Goal: Task Accomplishment & Management: Manage account settings

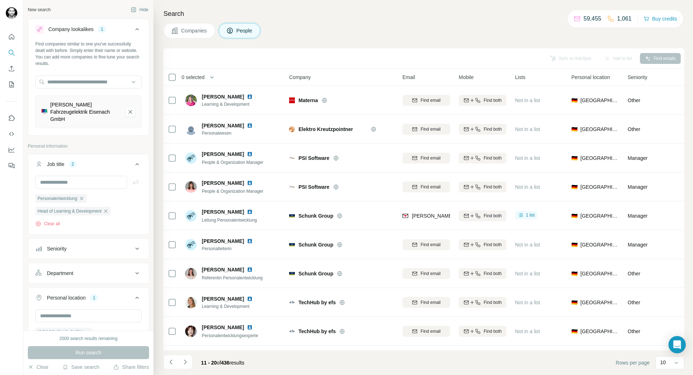
scroll to position [28, 0]
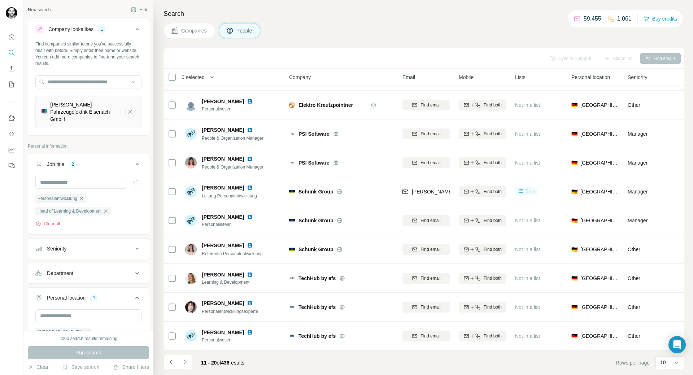
click at [129, 109] on button "Robert Bosch Fahrzeugelektrik Eisenach GmbH-remove-button" at bounding box center [130, 112] width 10 height 10
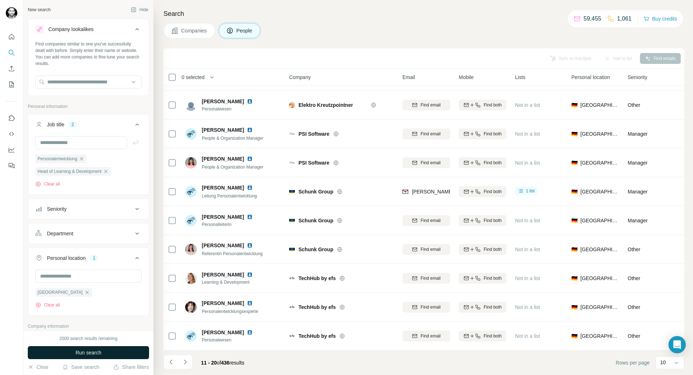
click at [104, 355] on button "Run search" at bounding box center [88, 352] width 121 height 13
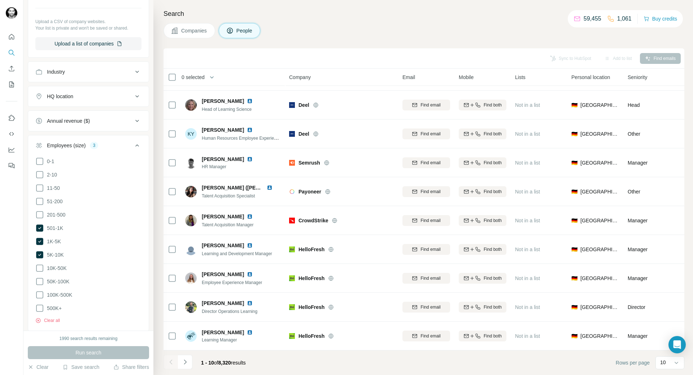
scroll to position [433, 0]
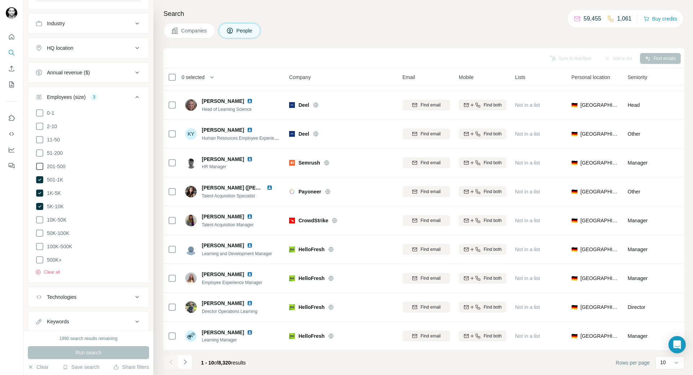
click at [43, 166] on icon at bounding box center [39, 166] width 9 height 9
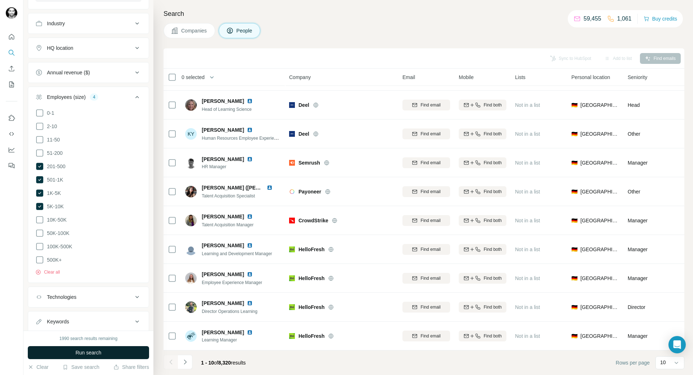
click at [75, 354] on span "Run search" at bounding box center [88, 352] width 26 height 7
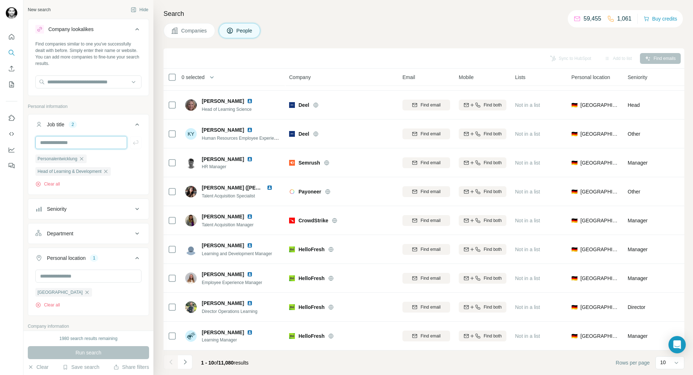
click at [94, 142] on input "text" at bounding box center [81, 142] width 92 height 13
type input "**********"
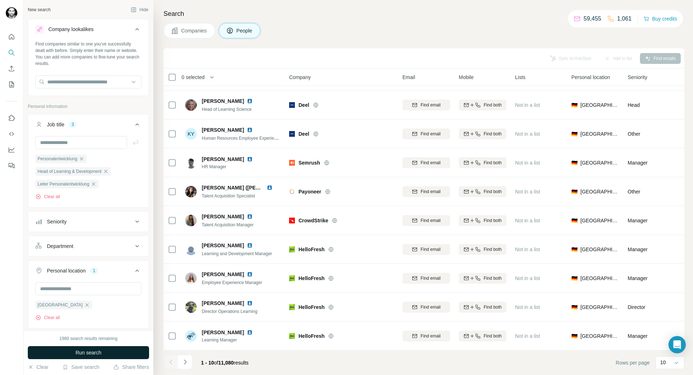
click at [100, 351] on span "Run search" at bounding box center [88, 352] width 26 height 7
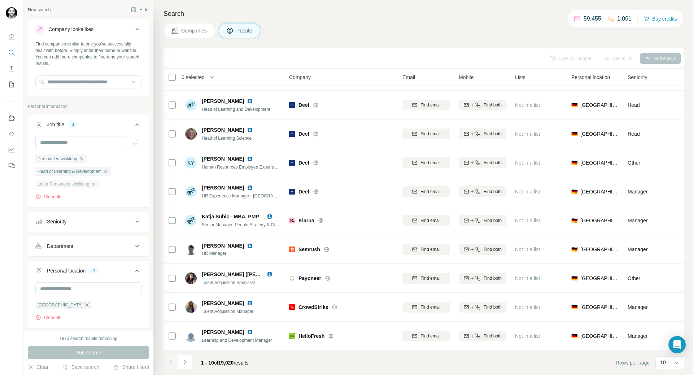
click at [96, 187] on icon "button" at bounding box center [94, 184] width 6 height 6
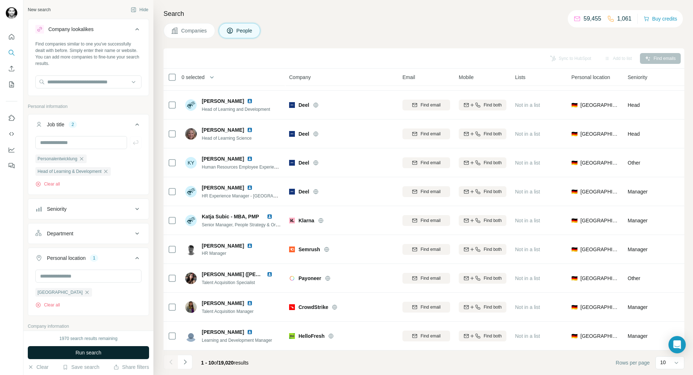
click at [95, 354] on span "Run search" at bounding box center [88, 352] width 26 height 7
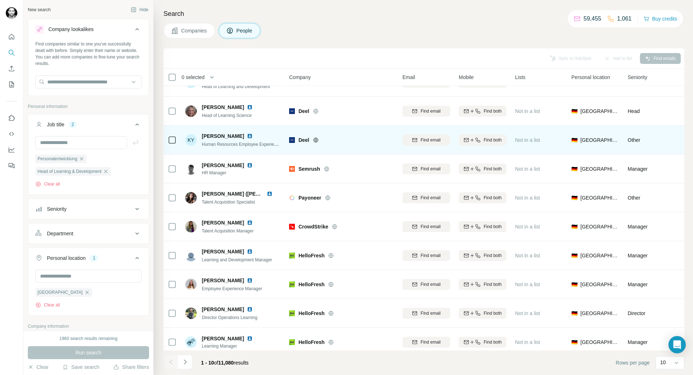
scroll to position [28, 0]
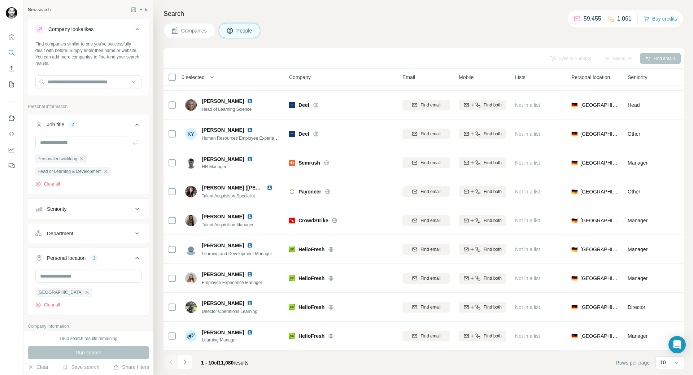
click at [133, 207] on icon at bounding box center [137, 209] width 9 height 9
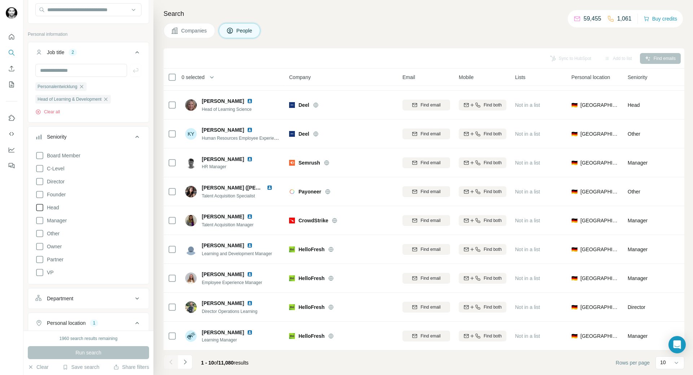
click at [39, 208] on icon at bounding box center [39, 207] width 9 height 9
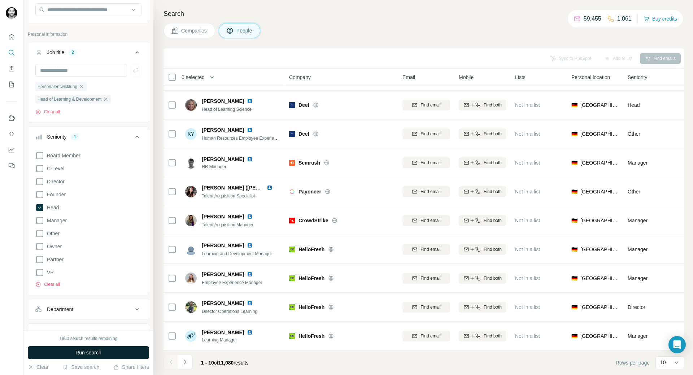
click at [81, 354] on span "Run search" at bounding box center [88, 352] width 26 height 7
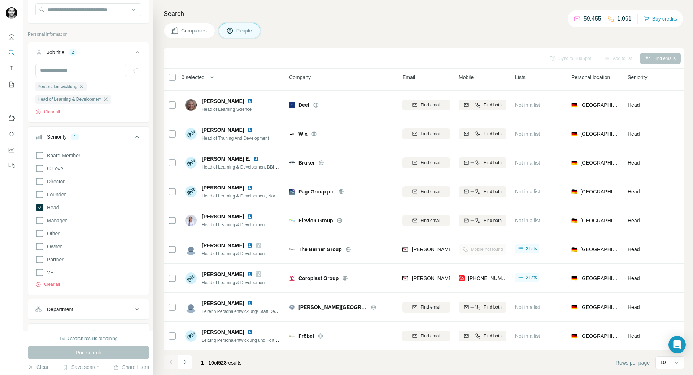
click at [291, 362] on footer "1 - 10 of 528 results Rows per page 10" at bounding box center [424, 363] width 521 height 25
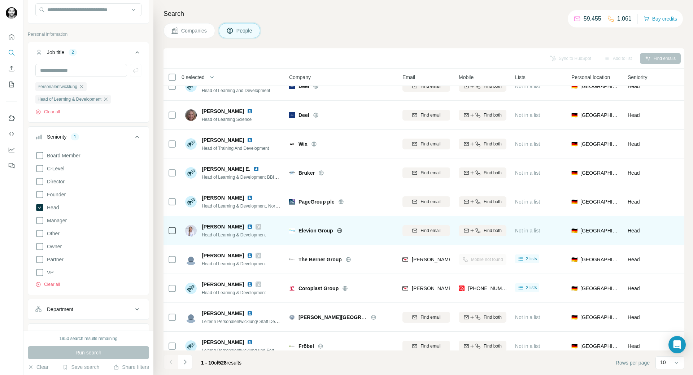
scroll to position [28, 0]
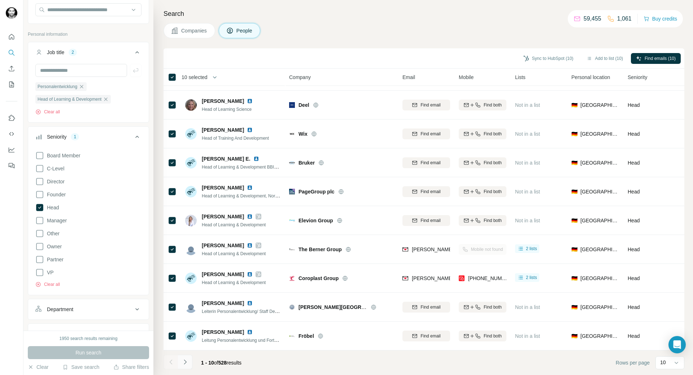
click at [185, 362] on icon "Navigate to next page" at bounding box center [185, 362] width 7 height 7
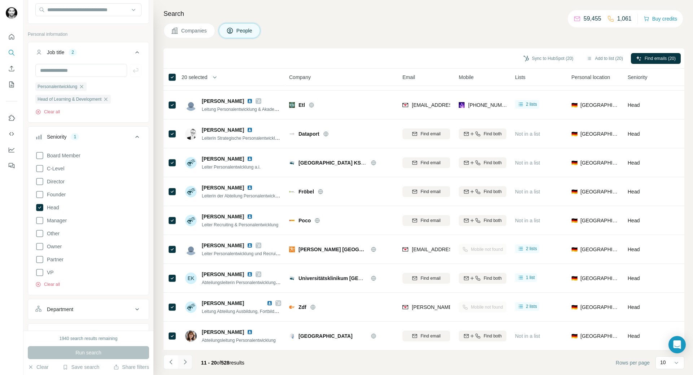
click at [183, 363] on icon "Navigate to next page" at bounding box center [185, 362] width 7 height 7
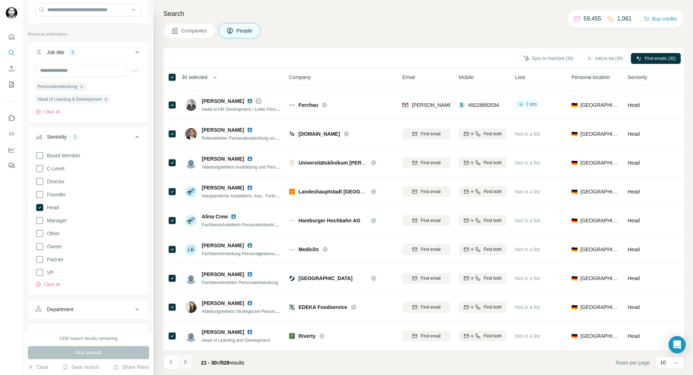
click at [184, 363] on icon "Navigate to next page" at bounding box center [185, 362] width 7 height 7
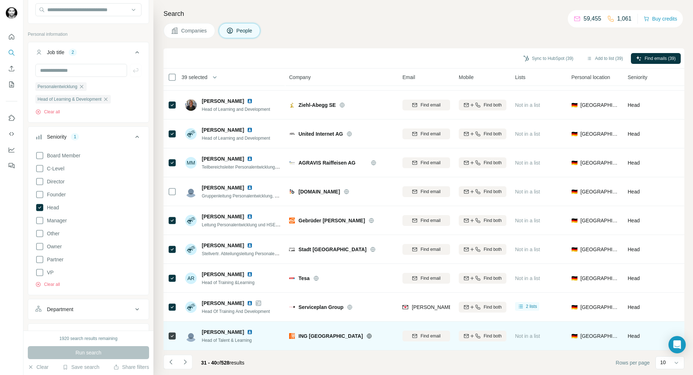
drag, startPoint x: 168, startPoint y: 367, endPoint x: 166, endPoint y: 337, distance: 30.0
click at [169, 367] on button "Navigate to previous page" at bounding box center [171, 362] width 14 height 14
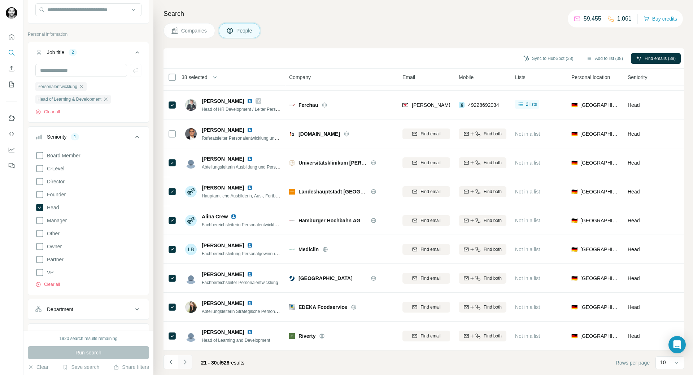
click at [188, 364] on button "Navigate to next page" at bounding box center [185, 362] width 14 height 14
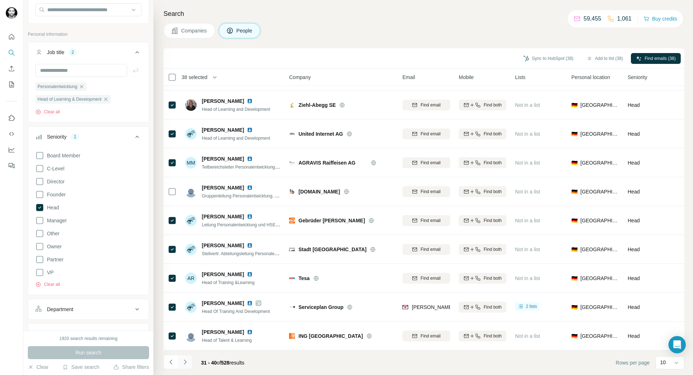
click at [188, 363] on icon "Navigate to next page" at bounding box center [185, 362] width 7 height 7
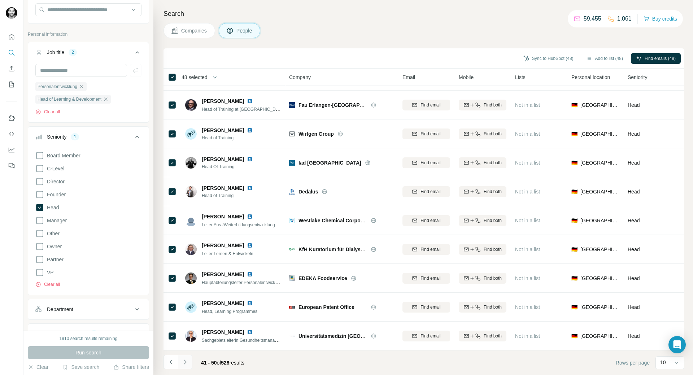
click at [184, 362] on icon "Navigate to next page" at bounding box center [185, 362] width 7 height 7
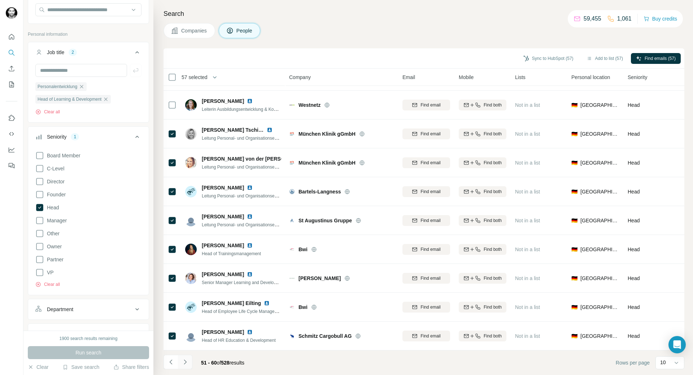
click at [190, 364] on button "Navigate to next page" at bounding box center [185, 362] width 14 height 14
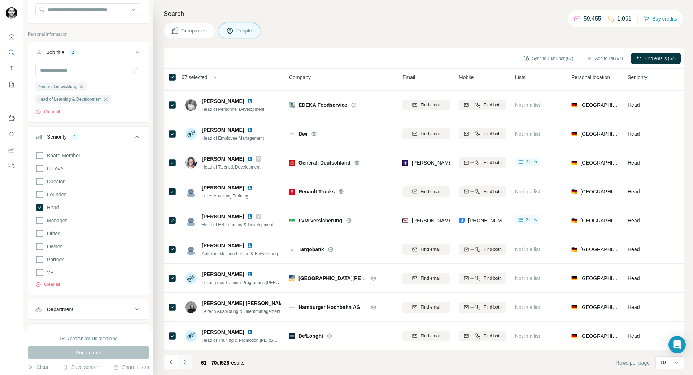
click at [187, 364] on icon "Navigate to next page" at bounding box center [185, 362] width 7 height 7
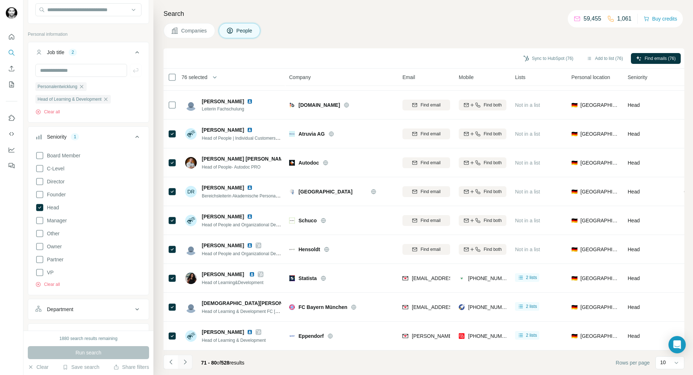
click at [187, 365] on icon "Navigate to next page" at bounding box center [185, 362] width 7 height 7
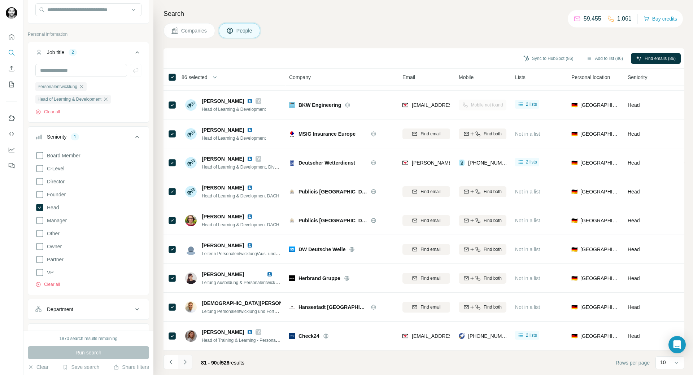
click at [184, 357] on button "Navigate to next page" at bounding box center [185, 362] width 14 height 14
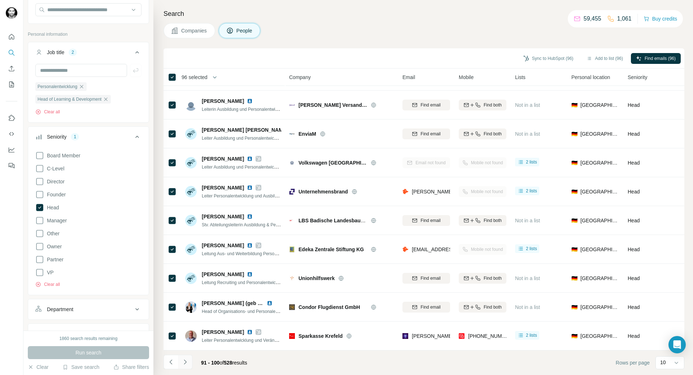
click at [186, 364] on icon "Navigate to next page" at bounding box center [185, 362] width 7 height 7
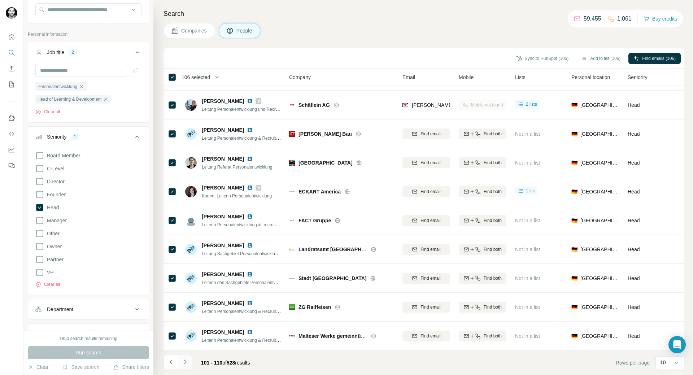
click at [187, 360] on icon "Navigate to next page" at bounding box center [185, 362] width 7 height 7
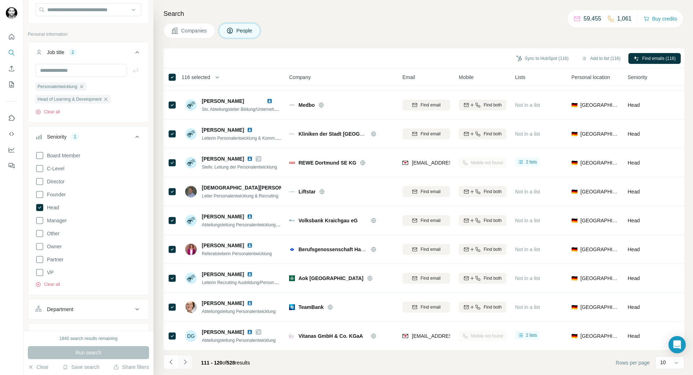
click at [183, 361] on icon "Navigate to next page" at bounding box center [185, 362] width 7 height 7
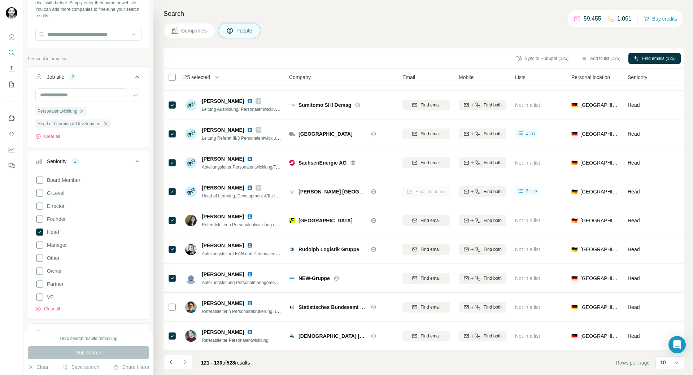
scroll to position [36, 0]
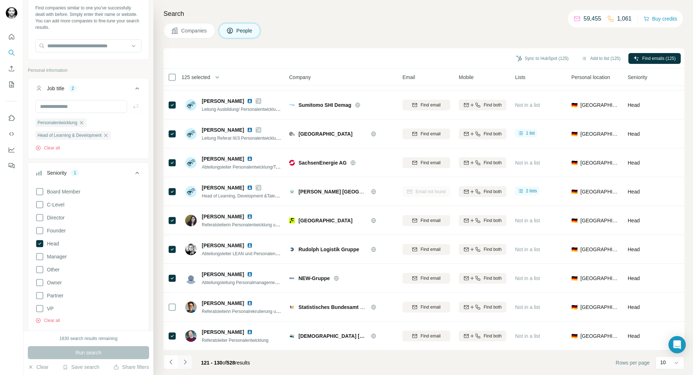
click at [185, 363] on icon "Navigate to next page" at bounding box center [185, 362] width 7 height 7
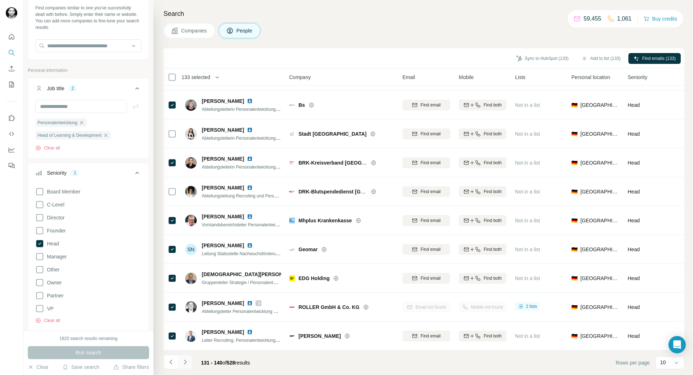
click at [187, 363] on icon "Navigate to next page" at bounding box center [185, 362] width 7 height 7
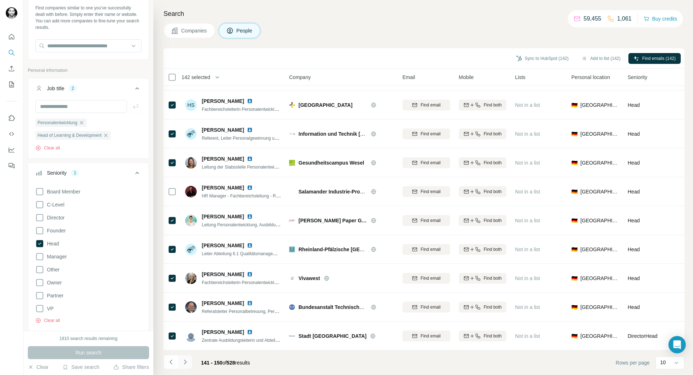
click at [186, 361] on icon "Navigate to next page" at bounding box center [185, 362] width 7 height 7
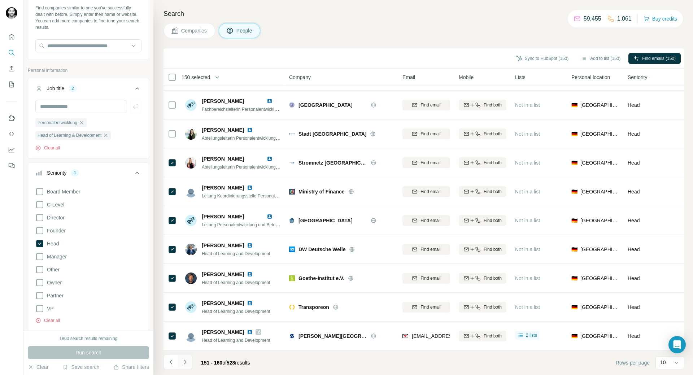
click at [188, 362] on icon "Navigate to next page" at bounding box center [185, 362] width 7 height 7
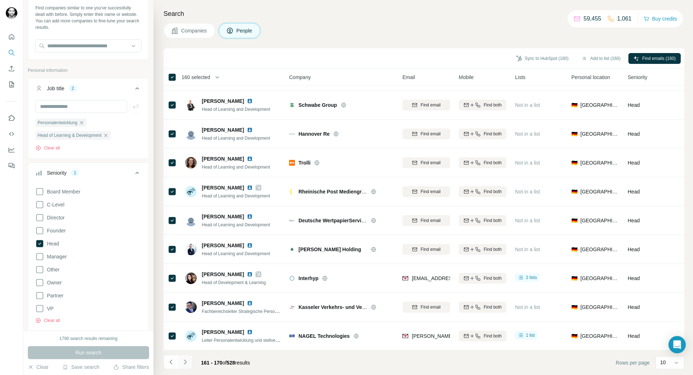
click at [186, 363] on icon "Navigate to next page" at bounding box center [185, 362] width 7 height 7
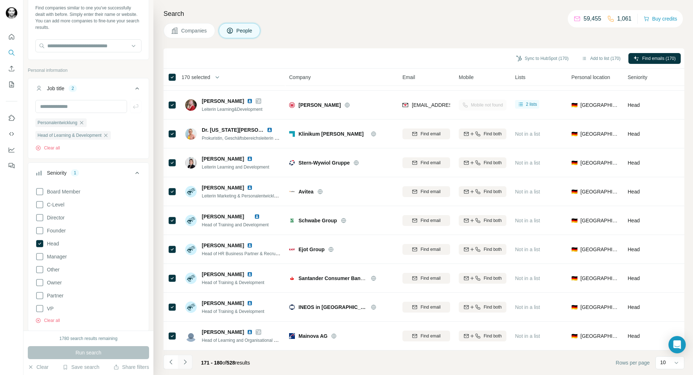
click at [185, 360] on icon "Navigate to next page" at bounding box center [185, 362] width 7 height 7
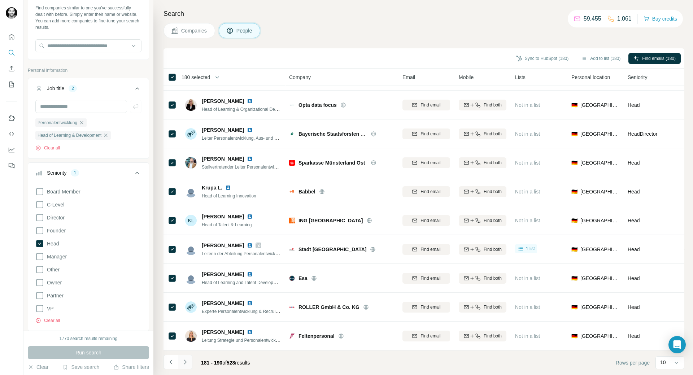
click at [187, 362] on icon "Navigate to next page" at bounding box center [185, 362] width 7 height 7
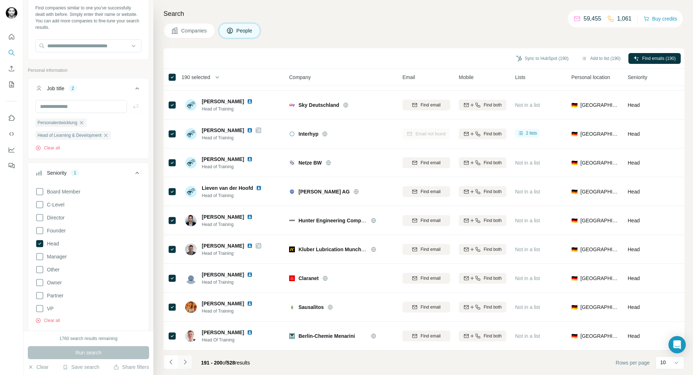
click at [186, 363] on icon "Navigate to next page" at bounding box center [185, 362] width 7 height 7
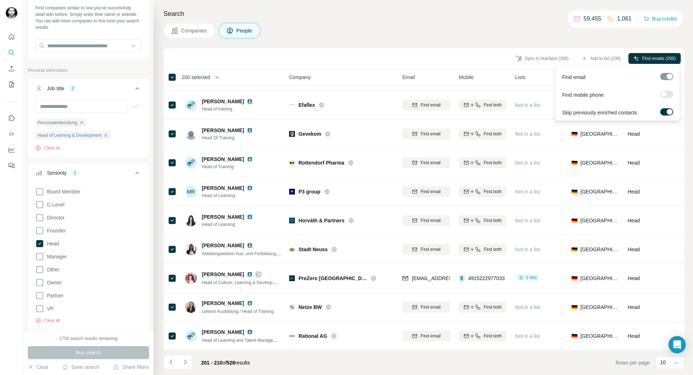
drag, startPoint x: 647, startPoint y: 57, endPoint x: 663, endPoint y: 96, distance: 41.8
click at [658, 94] on body "New search Hide Company lookalikes Find companies similar to one you've success…" at bounding box center [346, 187] width 693 height 375
click at [663, 96] on label at bounding box center [666, 94] width 13 height 7
click at [666, 94] on label at bounding box center [666, 94] width 13 height 7
click at [670, 92] on label at bounding box center [666, 94] width 13 height 7
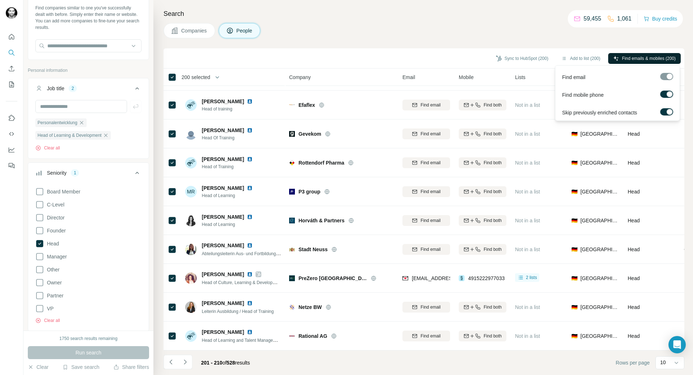
click at [655, 57] on span "Find emails & mobiles (200)" at bounding box center [649, 58] width 54 height 6
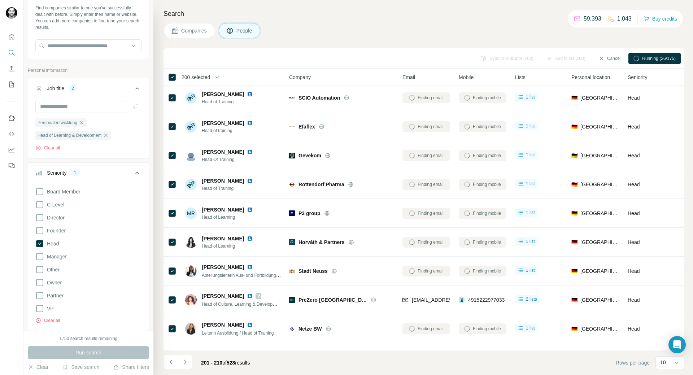
scroll to position [0, 0]
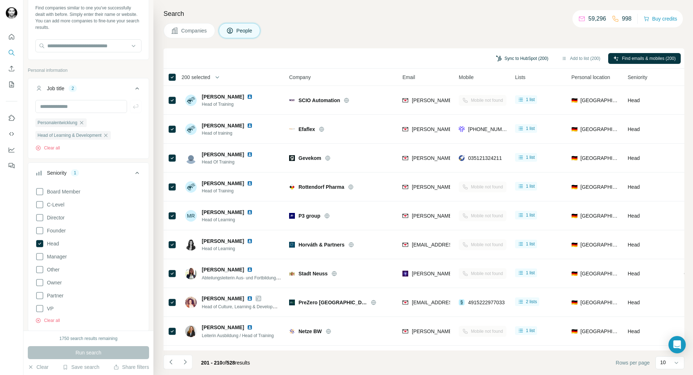
click at [518, 57] on button "Sync to HubSpot (200)" at bounding box center [522, 58] width 62 height 11
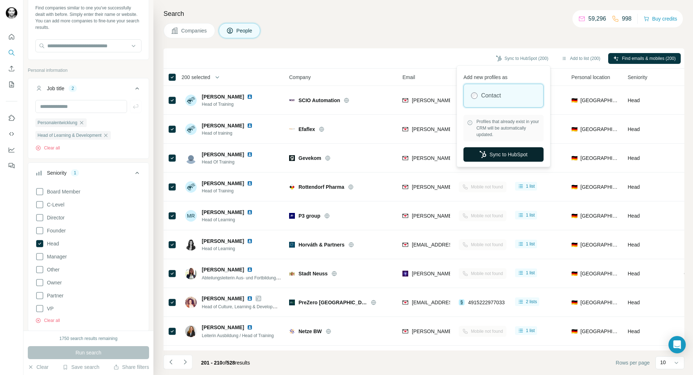
click at [506, 152] on button "Sync to HubSpot" at bounding box center [504, 154] width 80 height 14
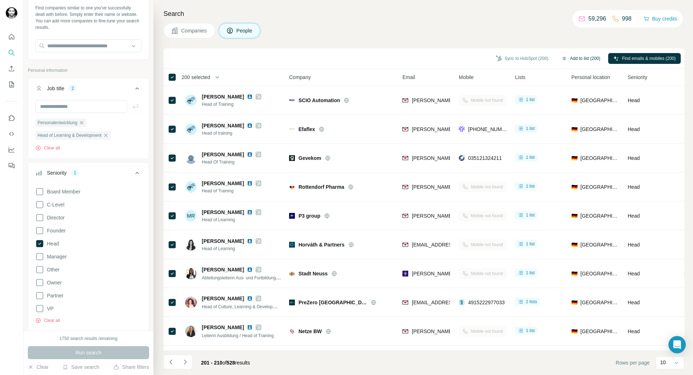
click at [563, 58] on button "Add to list (200)" at bounding box center [580, 58] width 49 height 11
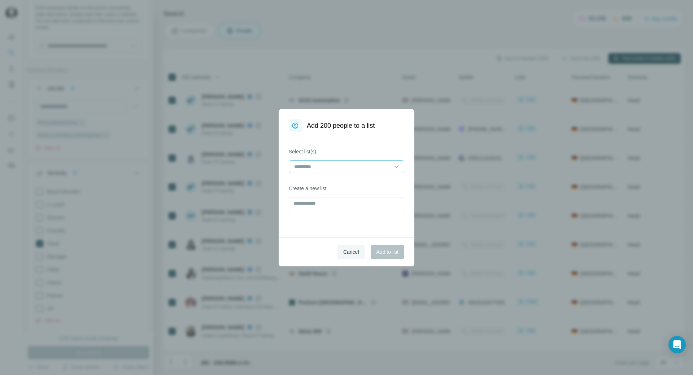
click at [385, 166] on input at bounding box center [342, 167] width 97 height 8
click at [331, 184] on p "LinkedIn Akquise Leads" at bounding box center [321, 182] width 53 height 7
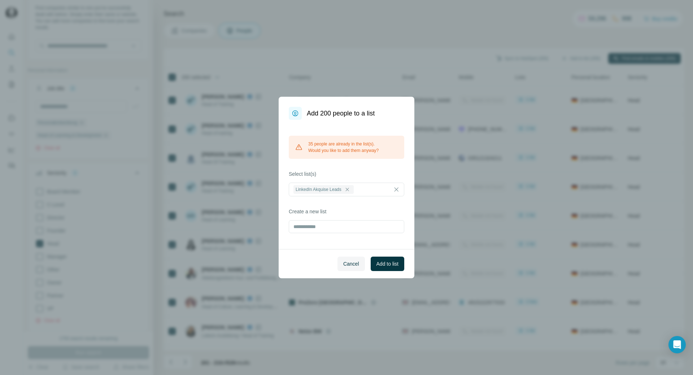
click at [282, 214] on div "35 people are already in the list(s). Would you like to add them anyway? Select…" at bounding box center [347, 184] width 136 height 129
click at [324, 227] on input "text" at bounding box center [347, 226] width 116 height 13
click at [380, 209] on label "Create a new list" at bounding box center [347, 211] width 116 height 7
click at [389, 262] on span "Add to list" at bounding box center [388, 263] width 22 height 7
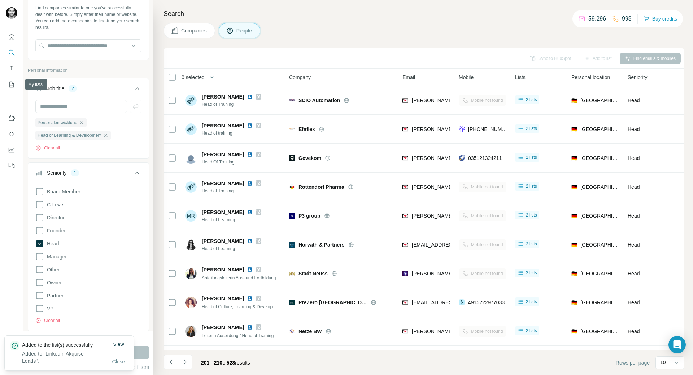
drag, startPoint x: 17, startPoint y: 84, endPoint x: 13, endPoint y: 86, distance: 5.0
click at [13, 86] on div at bounding box center [11, 99] width 23 height 146
click at [13, 86] on icon "My lists" at bounding box center [11, 84] width 7 height 7
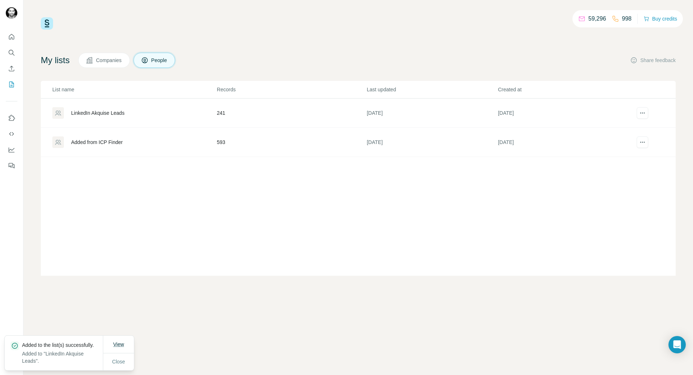
click at [116, 338] on button "View" at bounding box center [118, 344] width 21 height 13
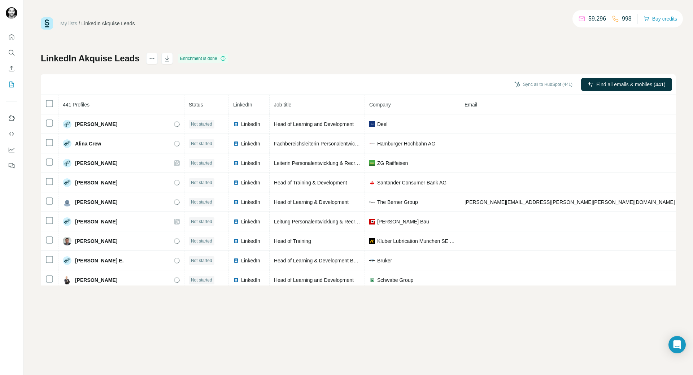
click at [109, 91] on div "Sync all to HubSpot (441) Find all emails & mobiles (441)" at bounding box center [358, 84] width 635 height 21
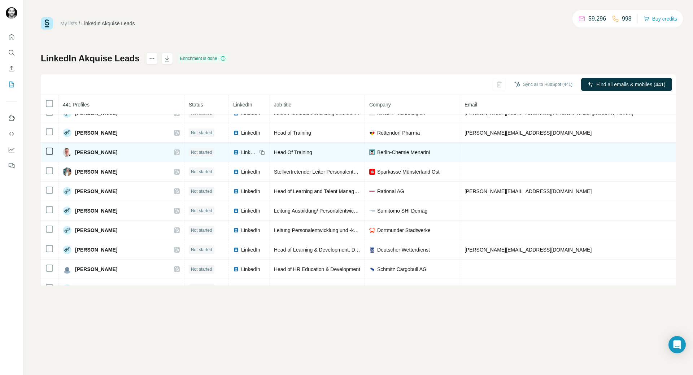
scroll to position [1587, 0]
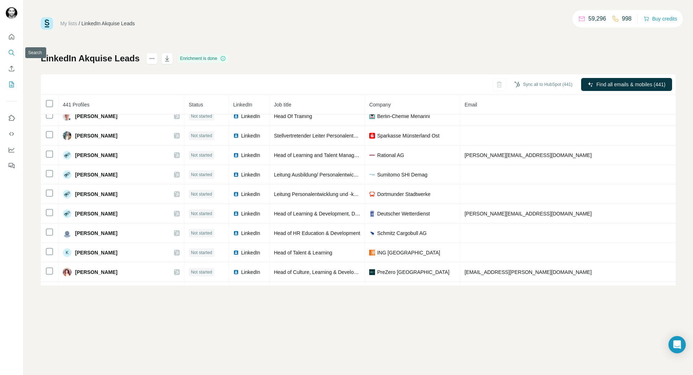
click at [11, 50] on icon "Search" at bounding box center [11, 52] width 5 height 5
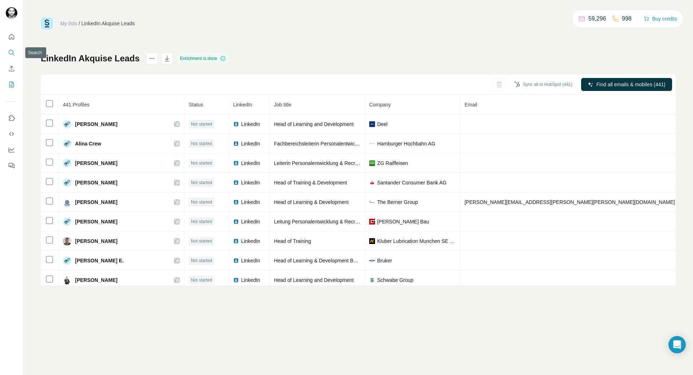
click at [10, 50] on icon "Search" at bounding box center [11, 52] width 5 height 5
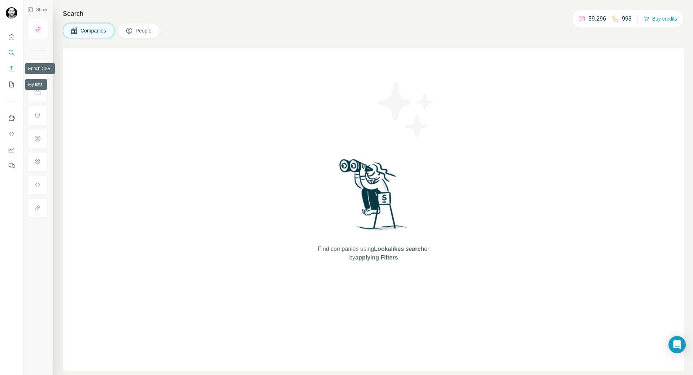
click at [12, 65] on button "Enrich CSV" at bounding box center [12, 68] width 12 height 13
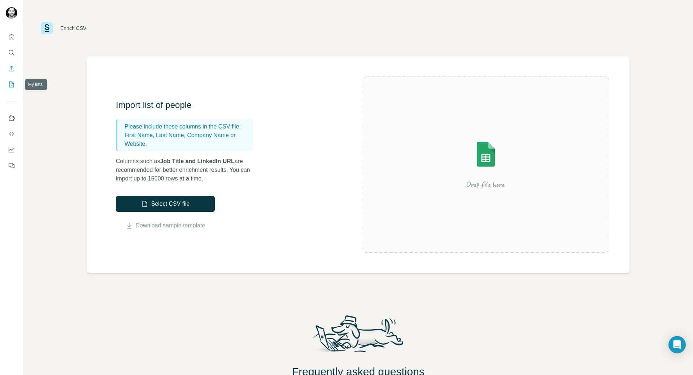
click at [9, 79] on button "My lists" at bounding box center [12, 84] width 12 height 13
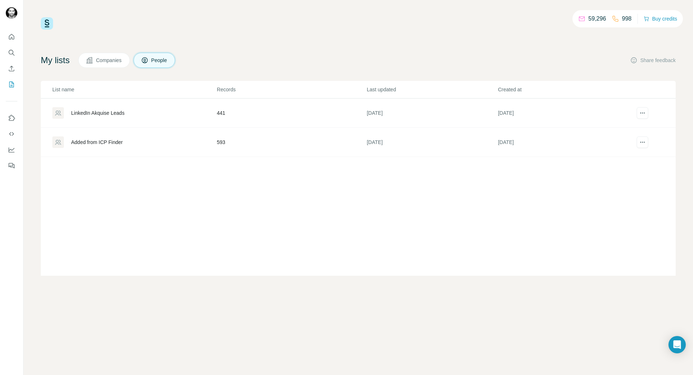
click at [104, 113] on div "LinkedIn Akquise Leads" at bounding box center [97, 112] width 53 height 7
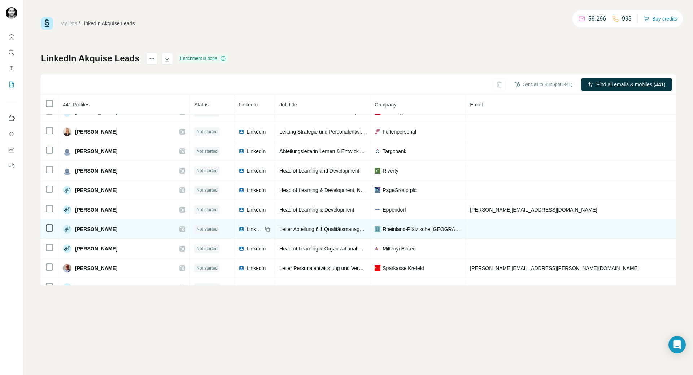
scroll to position [3205, 0]
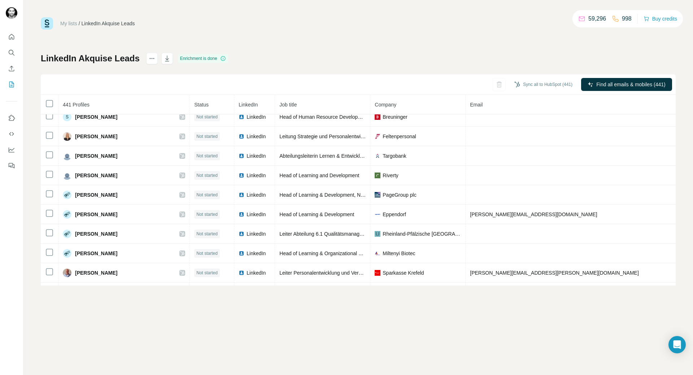
click at [274, 40] on div "My lists / LinkedIn Akquise Leads 59,296 998 Buy credits LinkedIn Akquise Leads…" at bounding box center [358, 151] width 635 height 268
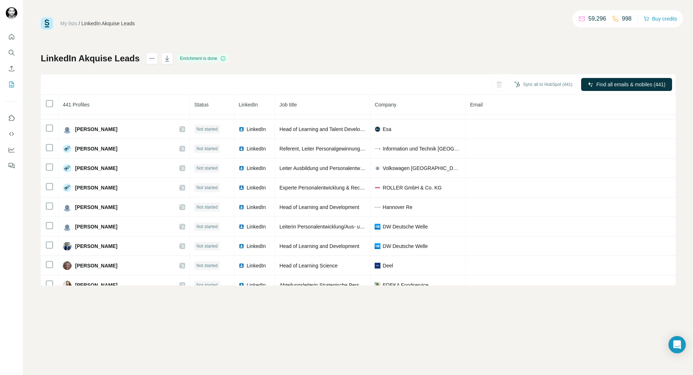
scroll to position [3314, 0]
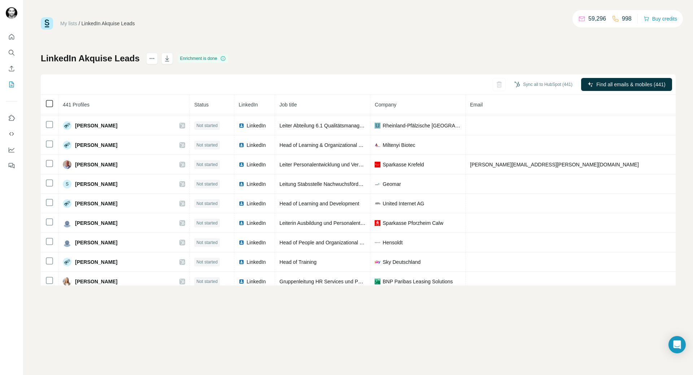
click at [53, 103] on icon at bounding box center [49, 103] width 9 height 9
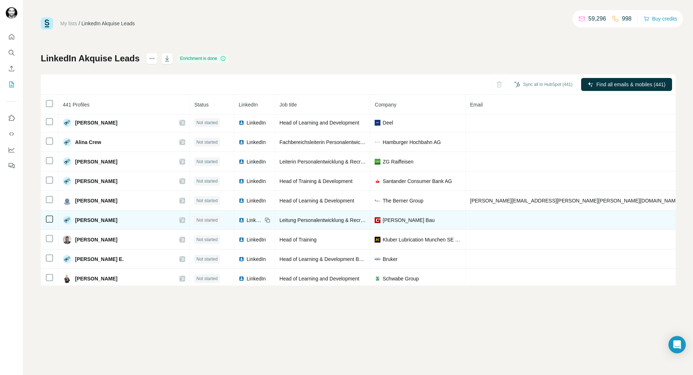
scroll to position [0, 0]
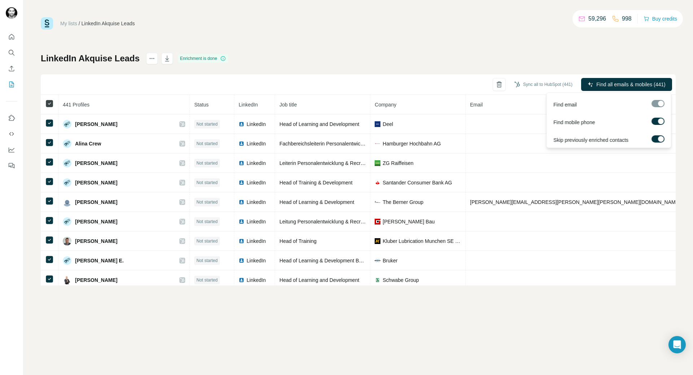
click at [639, 86] on span "Find all emails & mobiles (441)" at bounding box center [631, 84] width 69 height 7
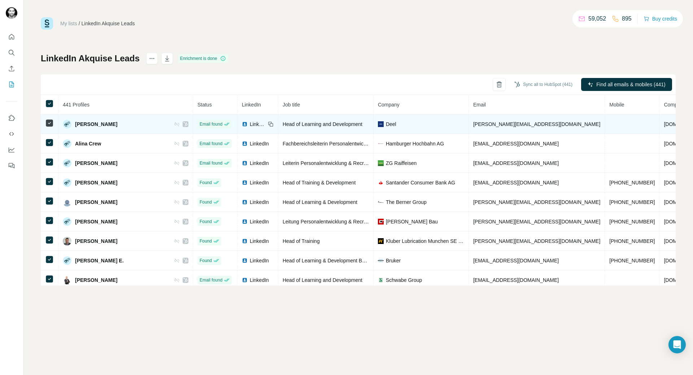
click at [535, 83] on button "Sync all to HubSpot (441)" at bounding box center [544, 84] width 68 height 11
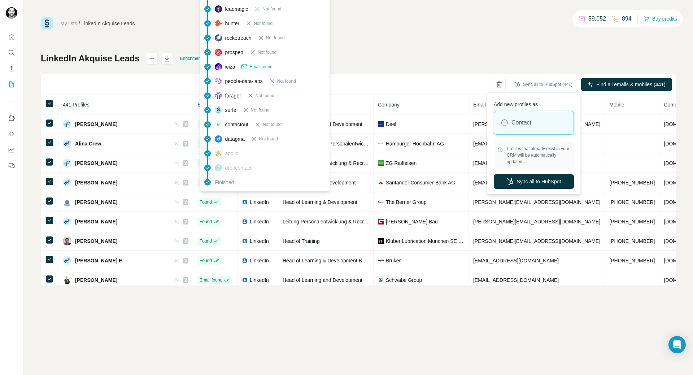
scroll to position [144, 0]
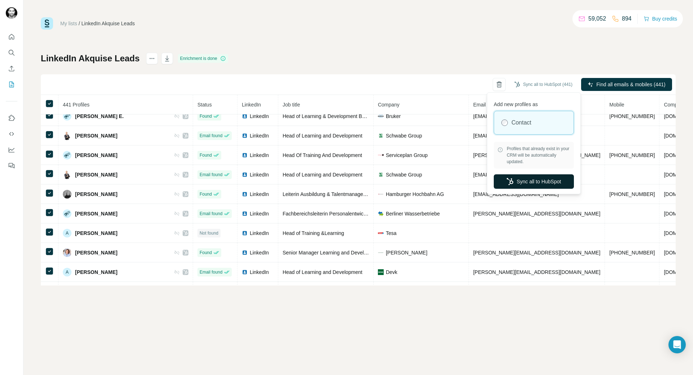
click at [543, 182] on button "Sync all to HubSpot" at bounding box center [534, 181] width 80 height 14
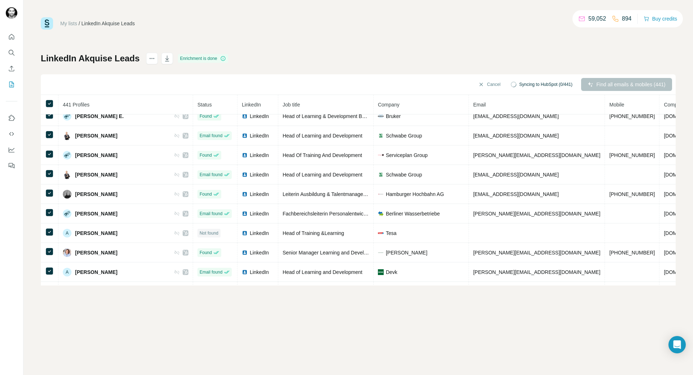
click at [545, 181] on td "[PERSON_NAME][EMAIL_ADDRESS][PERSON_NAME][PERSON_NAME][DOMAIN_NAME]" at bounding box center [537, 174] width 136 height 19
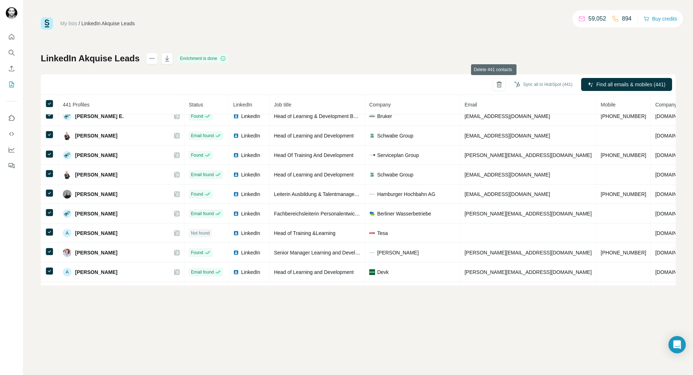
click at [524, 81] on button "Sync all to HubSpot (441)" at bounding box center [544, 84] width 68 height 11
click at [529, 85] on button "Sync all to HubSpot (441)" at bounding box center [544, 84] width 68 height 11
click at [390, 40] on div "My lists / LinkedIn Akquise Leads 59,052 894 Buy credits LinkedIn Akquise Leads…" at bounding box center [358, 151] width 635 height 268
